Goal: Transaction & Acquisition: Purchase product/service

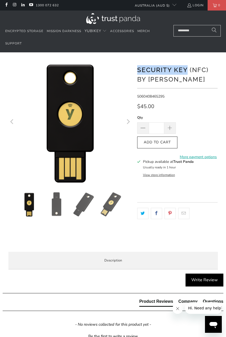
drag, startPoint x: 139, startPoint y: 69, endPoint x: 188, endPoint y: 69, distance: 48.6
click at [188, 69] on h1 "Security Key (NFC) by [PERSON_NAME]" at bounding box center [177, 74] width 81 height 20
click at [187, 69] on h1 "Security Key (NFC) by [PERSON_NAME]" at bounding box center [177, 74] width 81 height 20
drag, startPoint x: 201, startPoint y: 69, endPoint x: 170, endPoint y: 71, distance: 30.6
click at [170, 72] on h1 "Security Key (NFC) by [PERSON_NAME]" at bounding box center [177, 74] width 81 height 20
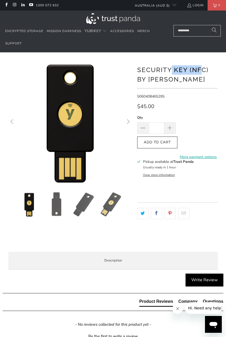
click at [170, 70] on h1 "Security Key (NFC) by [PERSON_NAME]" at bounding box center [177, 74] width 81 height 20
drag, startPoint x: 170, startPoint y: 69, endPoint x: 188, endPoint y: 71, distance: 18.3
click at [188, 71] on h1 "Security Key (NFC) by [PERSON_NAME]" at bounding box center [177, 74] width 81 height 20
drag, startPoint x: 213, startPoint y: 70, endPoint x: 145, endPoint y: 69, distance: 68.3
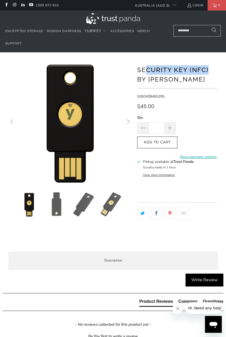
click at [145, 69] on h1 "Security Key (NFC) by [PERSON_NAME]" at bounding box center [177, 74] width 81 height 20
click at [147, 69] on h1 "Security Key (NFC) by [PERSON_NAME]" at bounding box center [177, 74] width 81 height 20
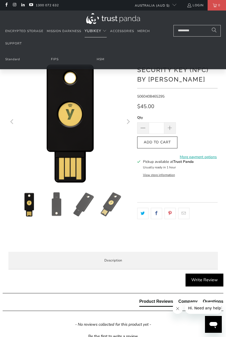
click at [99, 30] on span "YubiKey" at bounding box center [93, 30] width 17 height 5
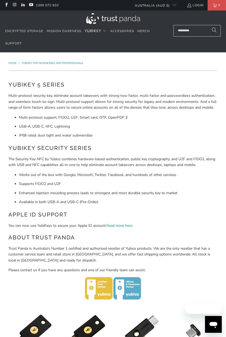
click at [40, 109] on p "Multi-protocol security key, eliminate account takeovers with strong two-factor…" at bounding box center [112, 102] width 209 height 18
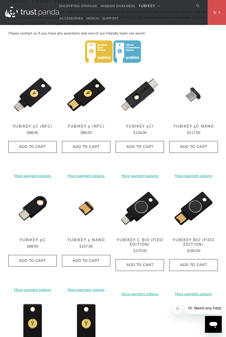
scroll to position [210, 0]
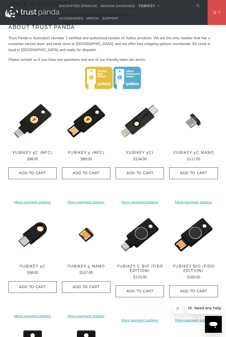
click at [86, 152] on span "YubiKey 5 (NFC)" at bounding box center [86, 152] width 48 height 4
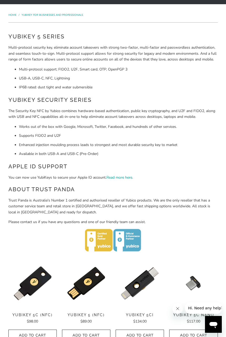
scroll to position [0, 0]
